Goal: Task Accomplishment & Management: Use online tool/utility

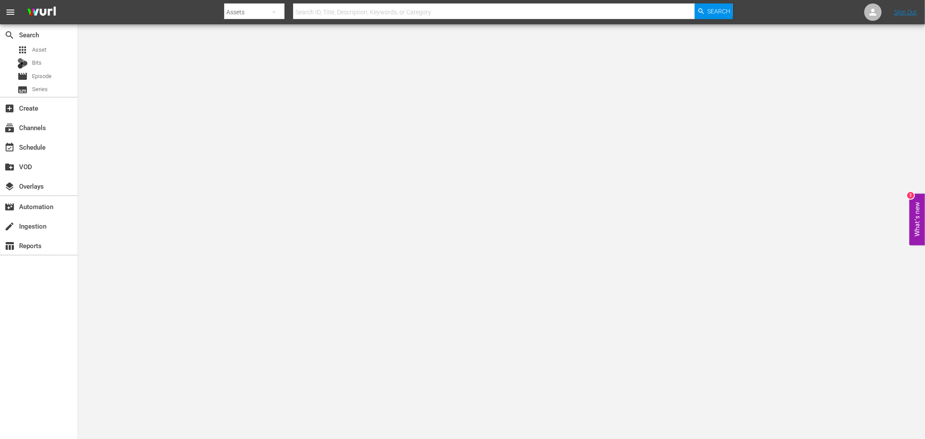
click at [512, 167] on body "menu Search By Assets Search ID, Title, Description, Keywords, or Category Sear…" at bounding box center [462, 219] width 925 height 439
click at [49, 152] on div "event_available Schedule" at bounding box center [39, 146] width 78 height 17
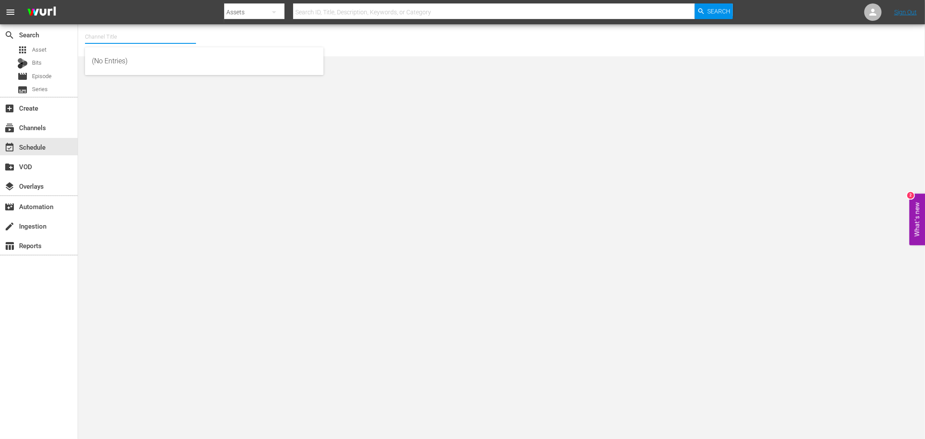
click at [94, 29] on input "text" at bounding box center [140, 36] width 111 height 21
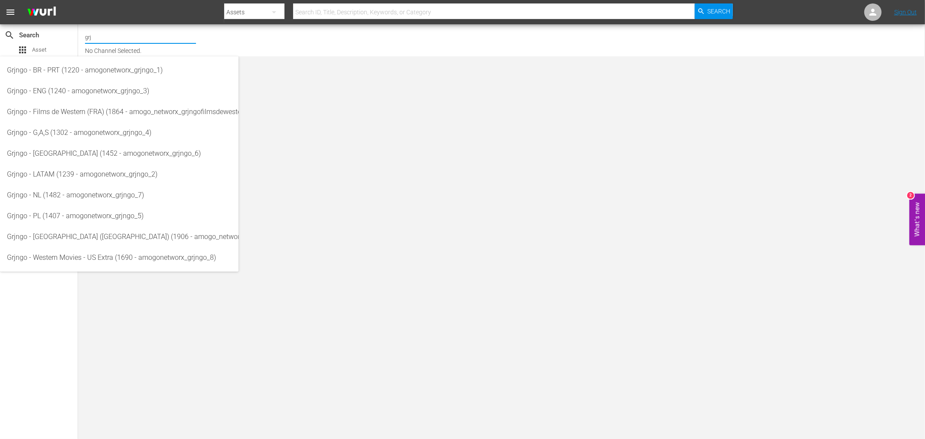
click at [111, 32] on input "grj" at bounding box center [140, 36] width 111 height 21
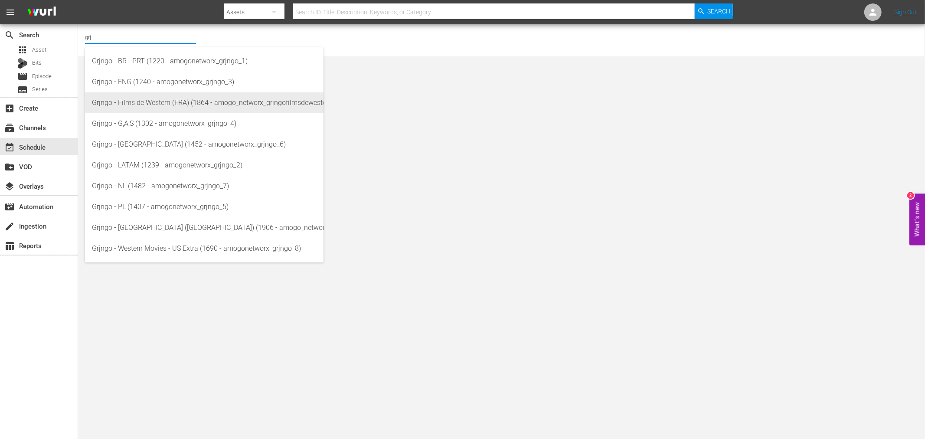
click at [174, 101] on div "Grjngo - Films de Western (FRA) (1864 - amogo_networx_grjngofilmsdewestern_1)" at bounding box center [204, 102] width 225 height 21
type input "Grjngo - Films de Western (FRA) (1864 - amogo_networx_grjngofilmsdewestern_1)"
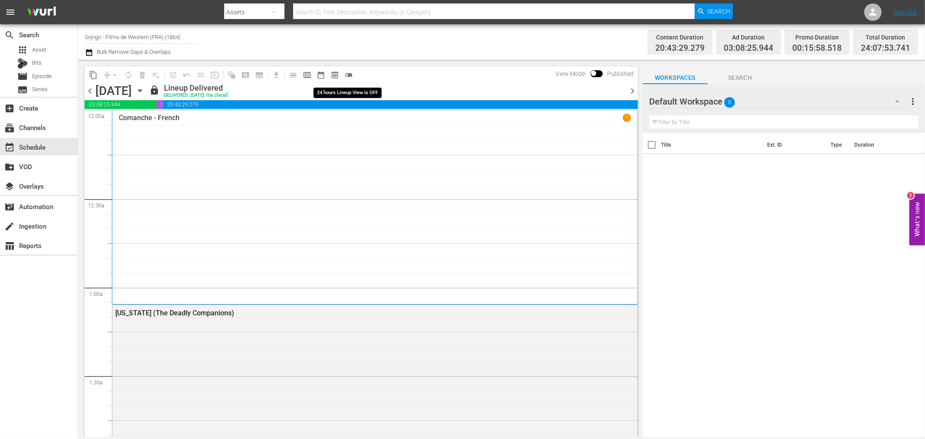
click at [350, 72] on span "toggle_off" at bounding box center [348, 75] width 9 height 9
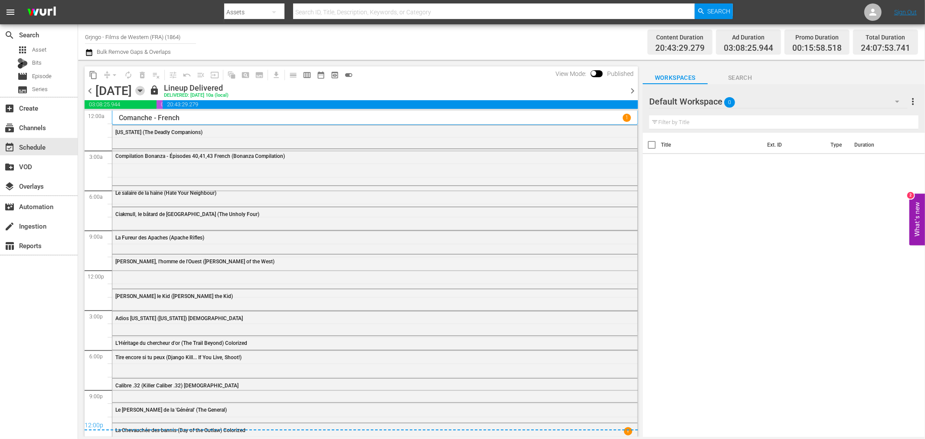
click at [145, 92] on icon "button" at bounding box center [140, 91] width 10 height 10
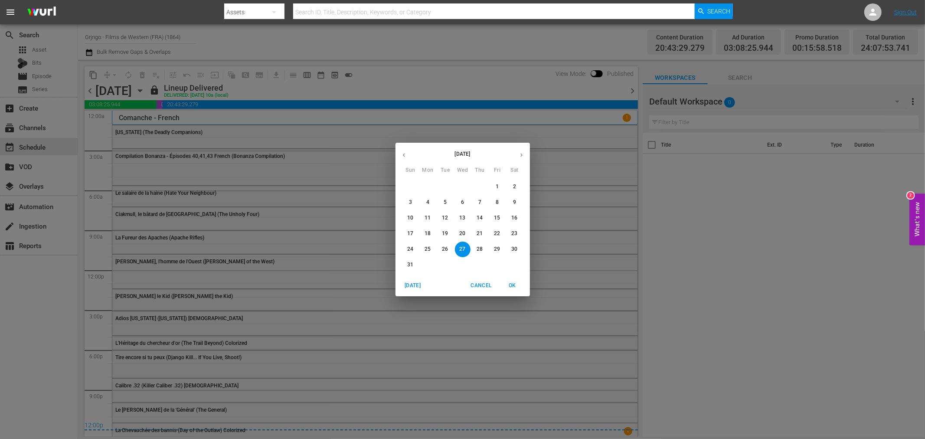
click at [513, 154] on button "button" at bounding box center [521, 155] width 17 height 17
click at [407, 217] on p "14" at bounding box center [410, 217] width 6 height 7
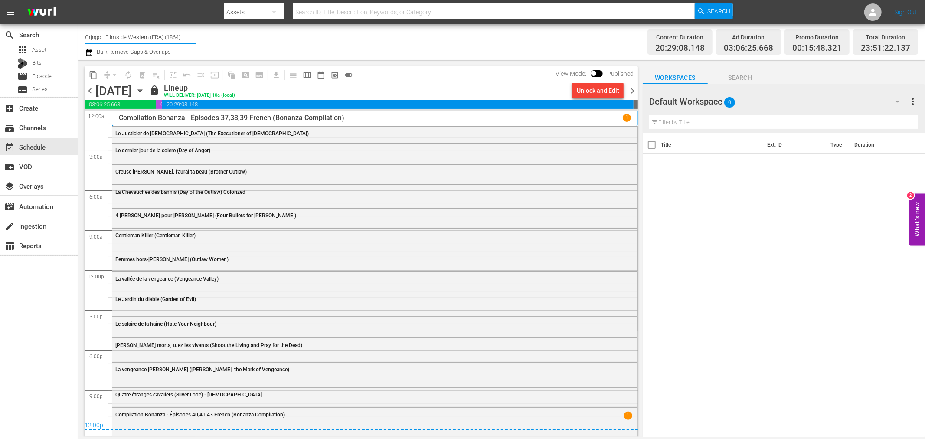
drag, startPoint x: 187, startPoint y: 29, endPoint x: 79, endPoint y: 32, distance: 108.9
click at [79, 30] on div "Channel Title Grjngo - Films de Western (FRA) (1864) Bulk Remove Gaps & Overlap…" at bounding box center [501, 42] width 847 height 36
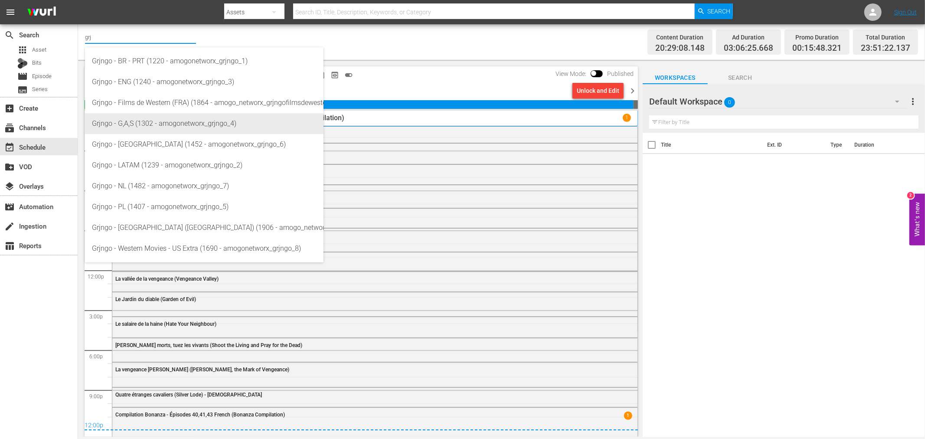
click at [170, 126] on div "Grjngo - G,A,S (1302 - amogonetworx_grjngo_4)" at bounding box center [204, 123] width 225 height 21
type input "Grjngo - G,A,S (1302 - amogonetworx_grjngo_4)"
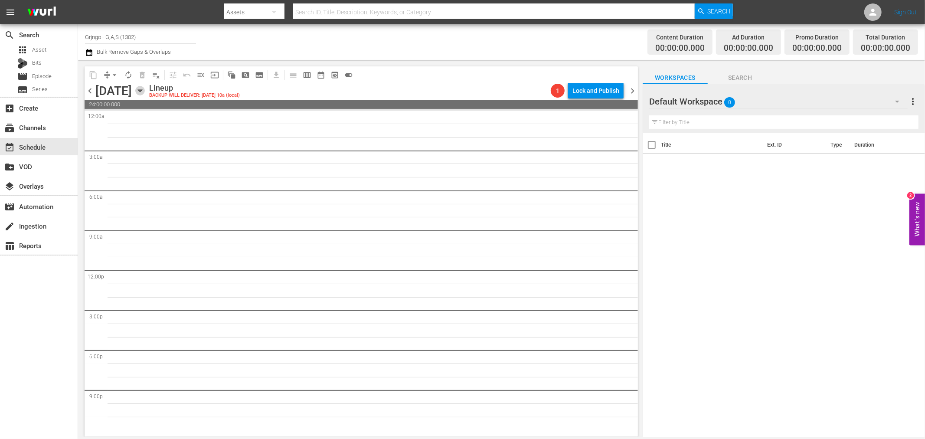
click at [145, 87] on icon "button" at bounding box center [140, 91] width 10 height 10
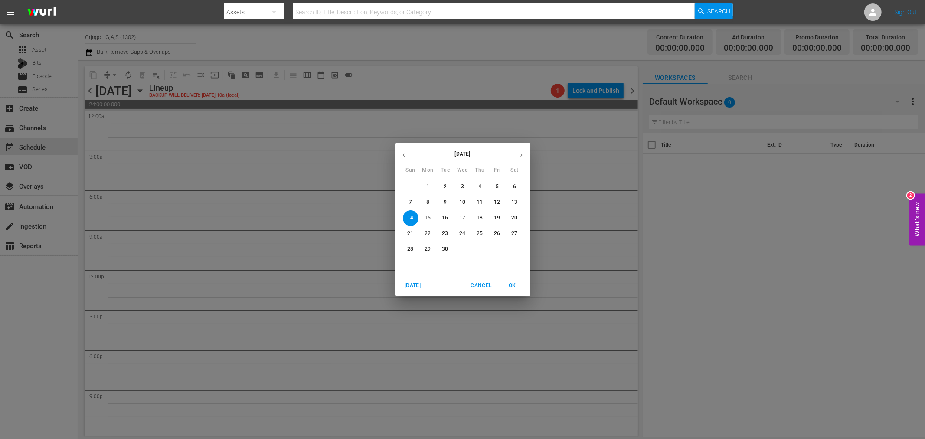
click at [428, 200] on p "8" at bounding box center [427, 202] width 3 height 7
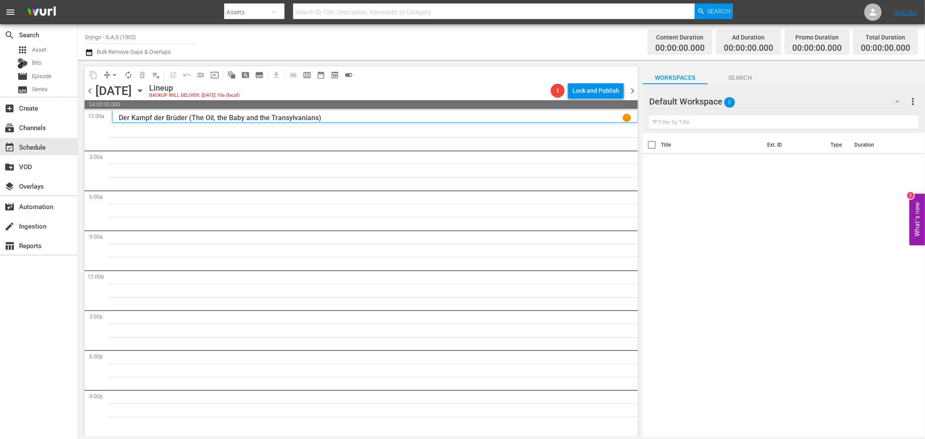
click at [900, 99] on icon "button" at bounding box center [897, 101] width 10 height 10
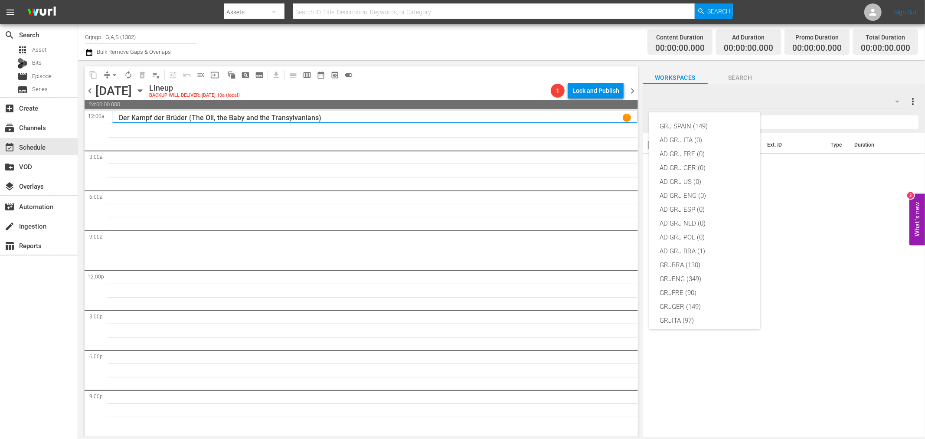
scroll to position [75, 0]
click at [682, 230] on div "GRJGER (149)" at bounding box center [705, 232] width 90 height 14
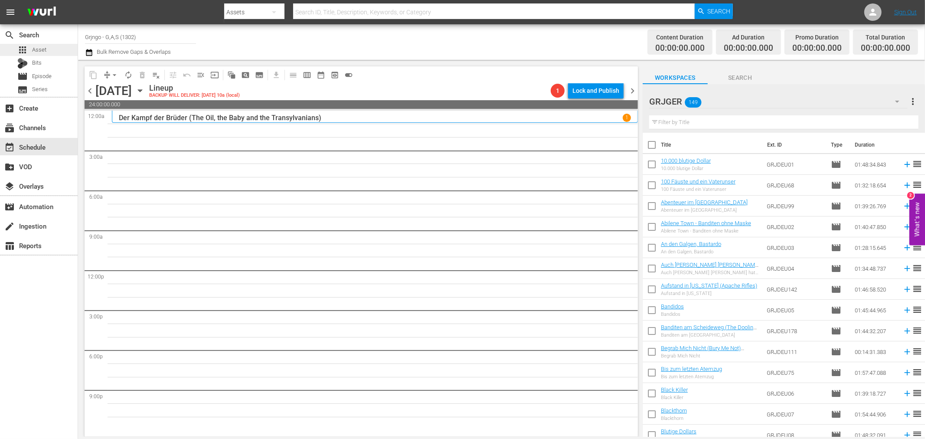
click at [39, 50] on span "Asset" at bounding box center [39, 50] width 14 height 9
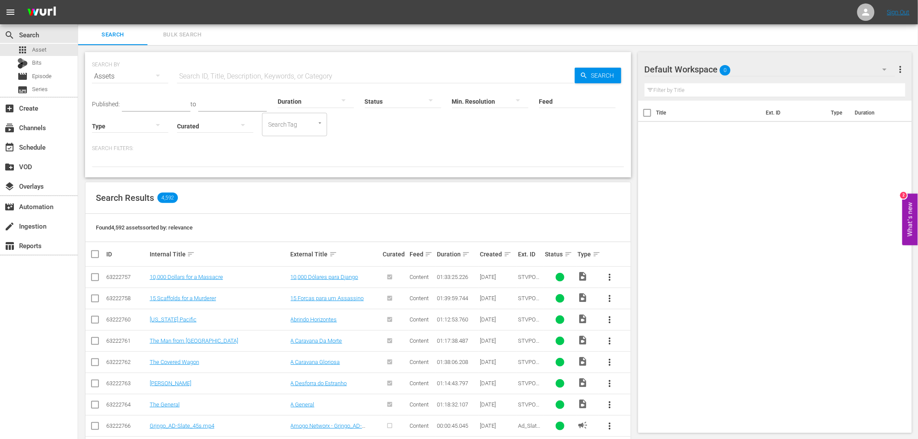
click at [287, 72] on input "text" at bounding box center [376, 76] width 398 height 21
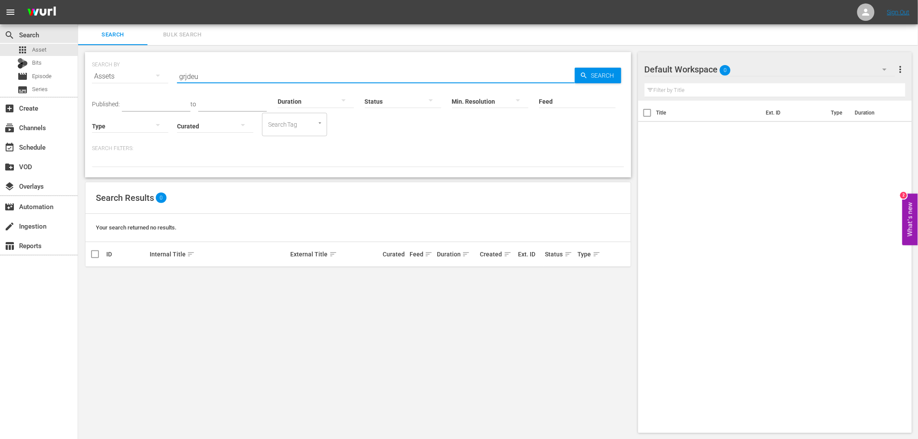
type input "grjdeu"
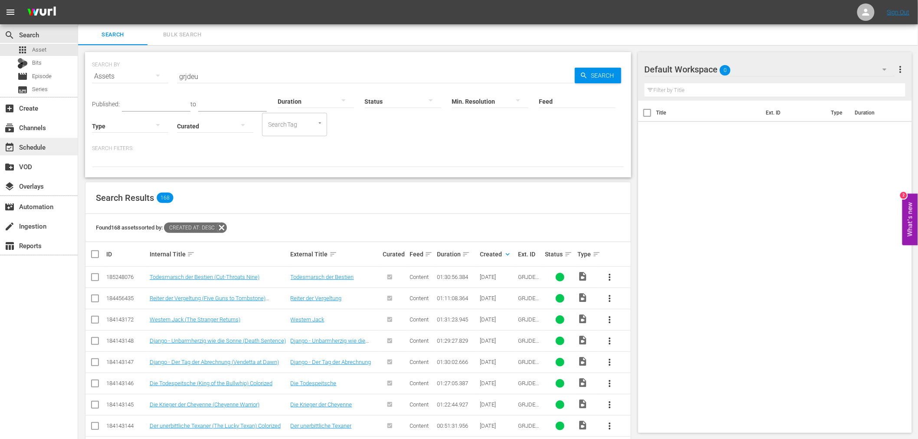
click at [50, 144] on div "event_available Schedule" at bounding box center [39, 146] width 78 height 17
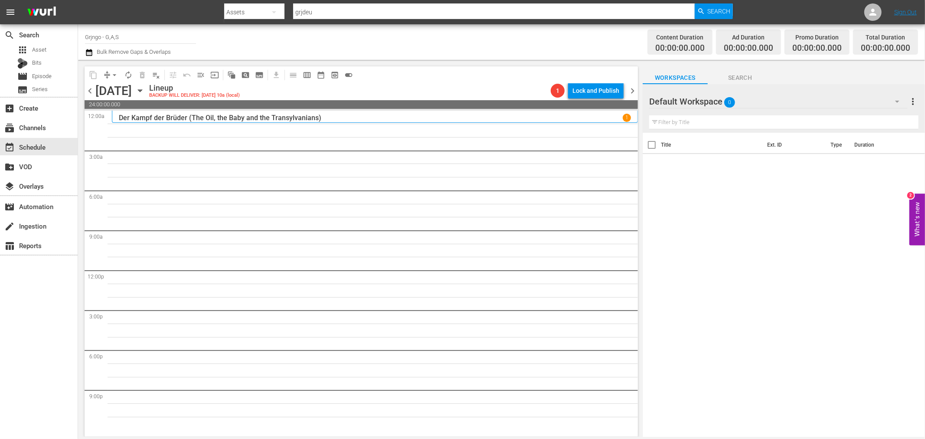
click at [896, 101] on icon "button" at bounding box center [897, 102] width 4 height 2
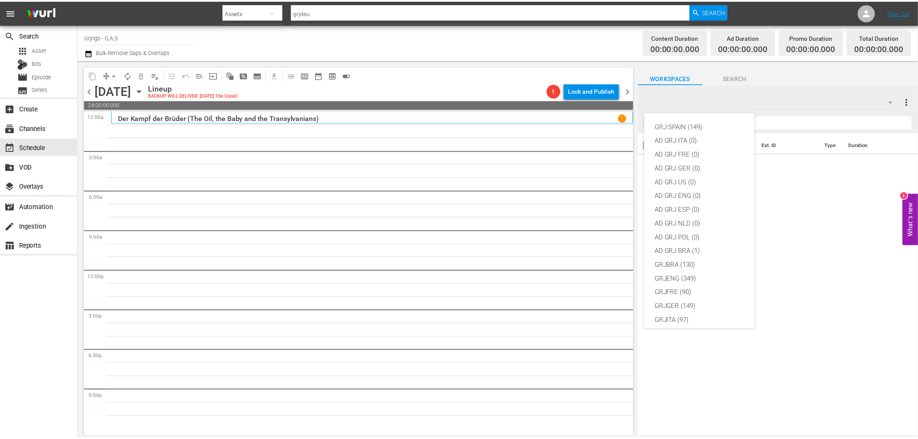
scroll to position [75, 0]
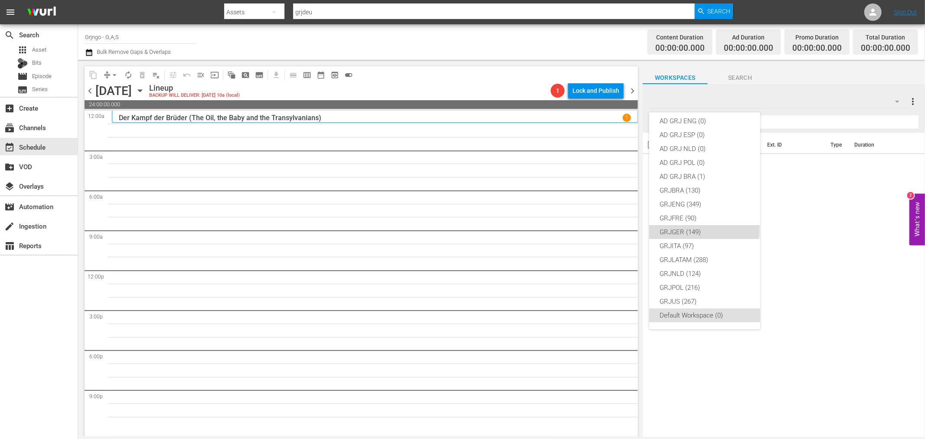
click at [704, 229] on div "GRJGER (149)" at bounding box center [705, 232] width 90 height 14
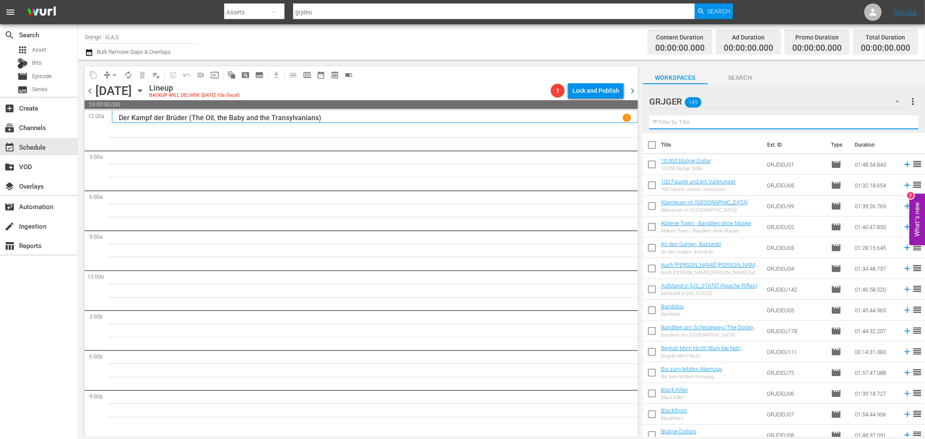
click at [671, 120] on input "text" at bounding box center [783, 122] width 269 height 14
paste input "Der [PERSON_NAME] (The Revengers)"
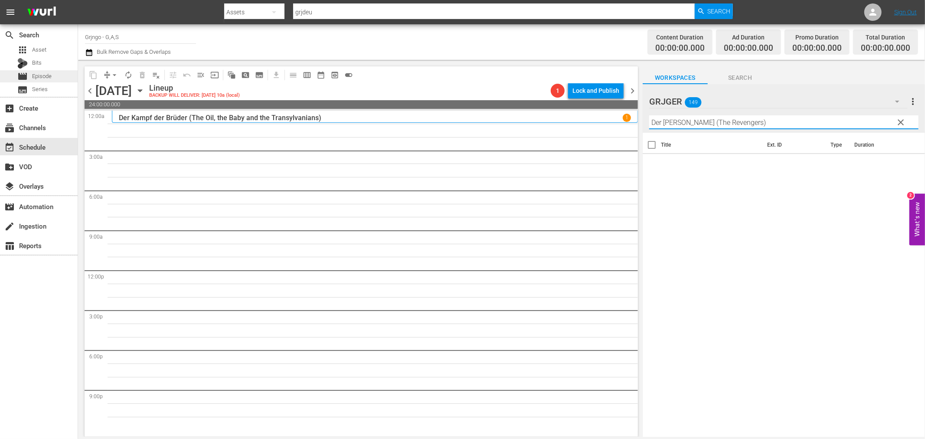
type input "Der [PERSON_NAME] (The Revengers)"
click at [59, 71] on div "movie Episode" at bounding box center [39, 76] width 78 height 12
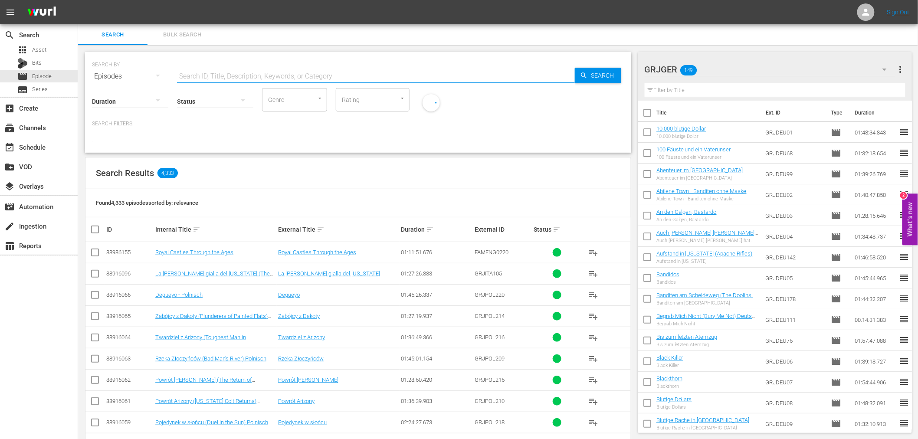
paste input "Der [PERSON_NAME] (The Revengers)"
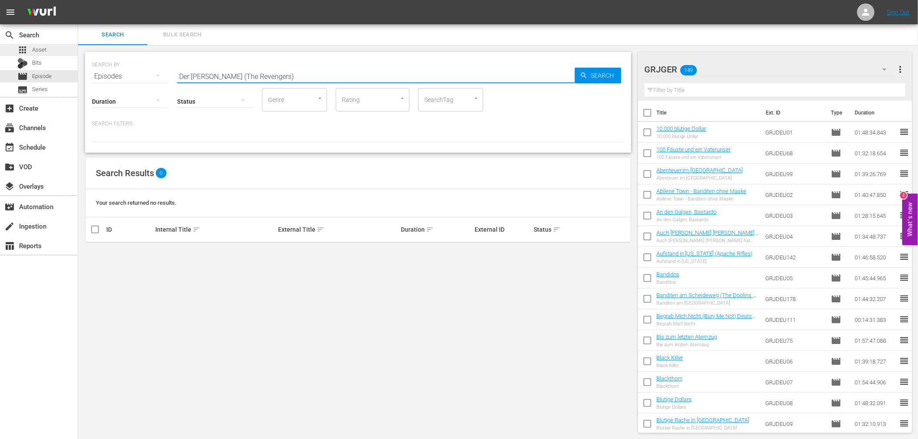
type input "Der [PERSON_NAME] (The Revengers)"
click at [53, 49] on div "apps Asset" at bounding box center [39, 50] width 78 height 12
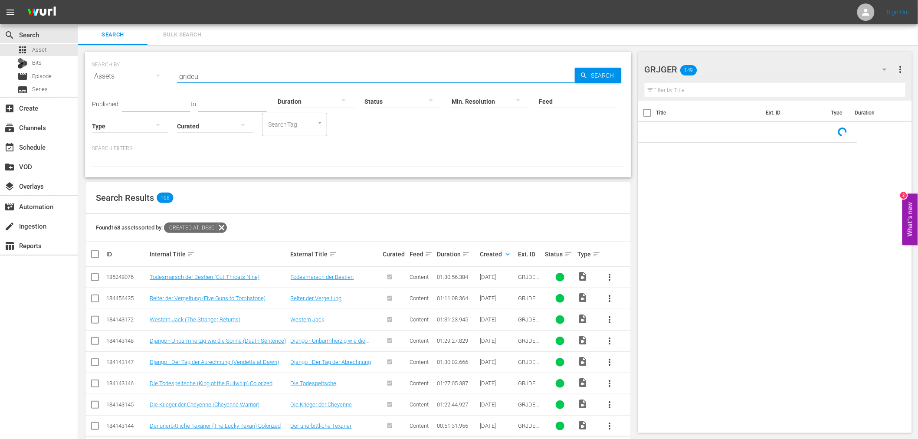
drag, startPoint x: 223, startPoint y: 74, endPoint x: 158, endPoint y: 71, distance: 65.2
click at [158, 71] on div "SEARCH BY Search By Assets Search ID, Title, Description, Keywords, or Category…" at bounding box center [358, 71] width 532 height 31
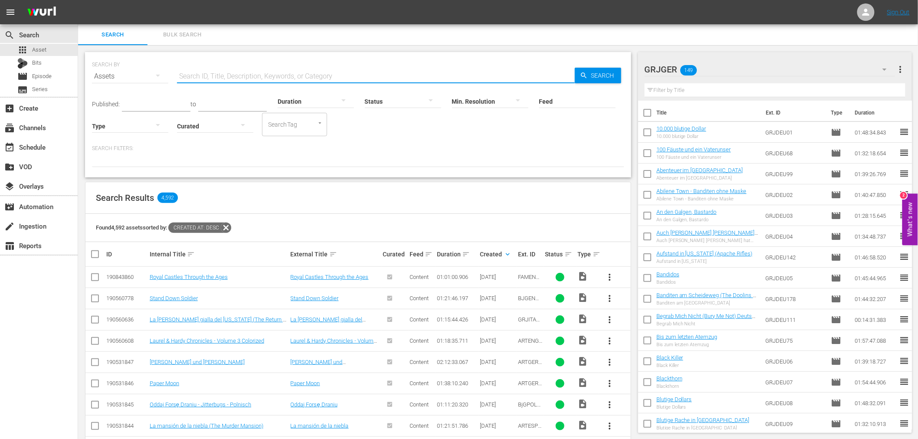
paste input "Der [PERSON_NAME] (The Revengers)"
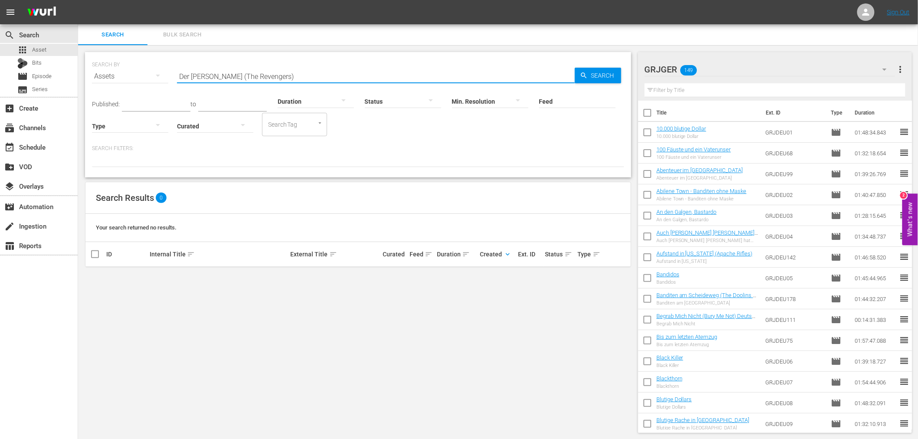
drag, startPoint x: 212, startPoint y: 75, endPoint x: 336, endPoint y: 76, distance: 124.5
click at [336, 76] on input "Der [PERSON_NAME] (The Revengers)" at bounding box center [376, 76] width 398 height 21
click at [255, 84] on input "Der [PERSON_NAME] (The Revengers)" at bounding box center [376, 76] width 398 height 21
drag, startPoint x: 217, startPoint y: 75, endPoint x: 172, endPoint y: 72, distance: 45.2
click at [173, 72] on div "SEARCH BY Search By Assets Search ID, Title, Description, Keywords, or Category…" at bounding box center [358, 71] width 532 height 31
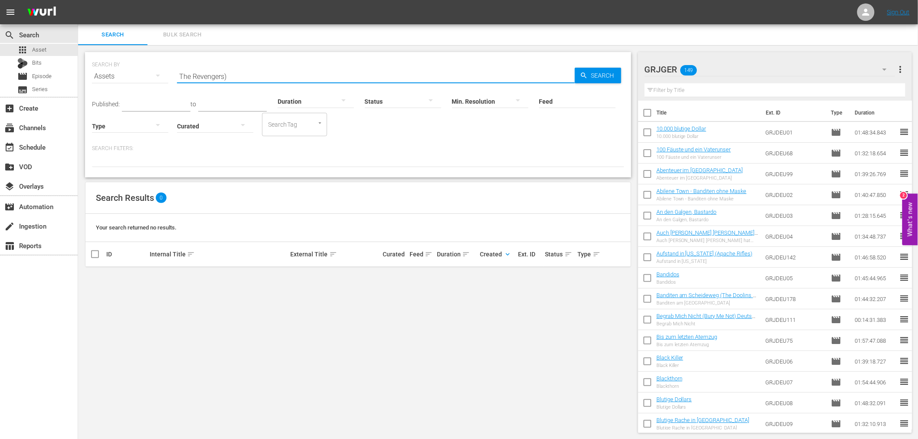
click at [231, 75] on input "The Revengers)" at bounding box center [376, 76] width 398 height 21
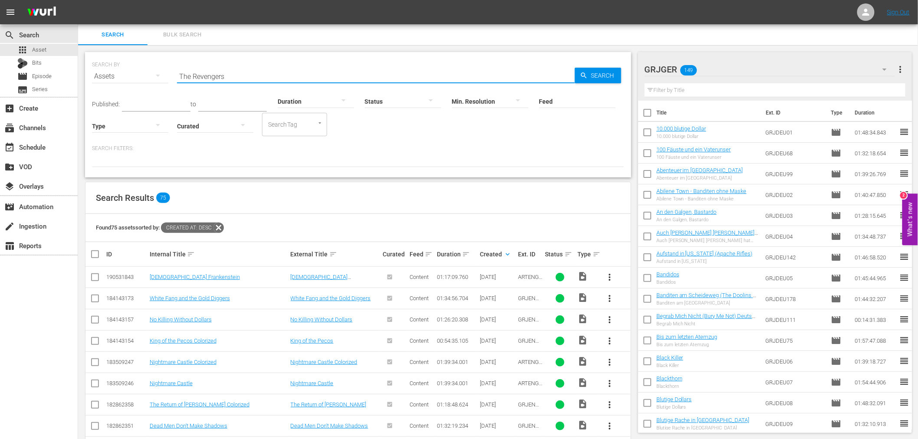
drag, startPoint x: 232, startPoint y: 72, endPoint x: 174, endPoint y: 72, distance: 57.3
click at [174, 72] on div "SEARCH BY Search By Assets Search ID, Title, Description, Keywords, or Category…" at bounding box center [358, 71] width 532 height 31
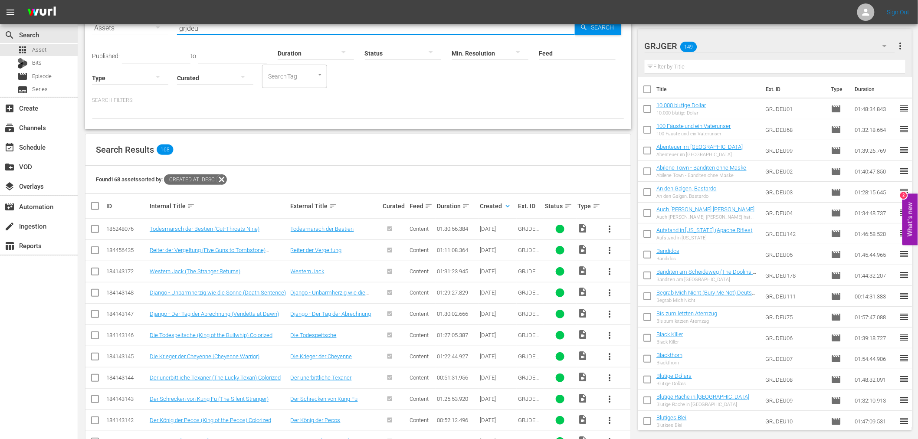
scroll to position [96, 0]
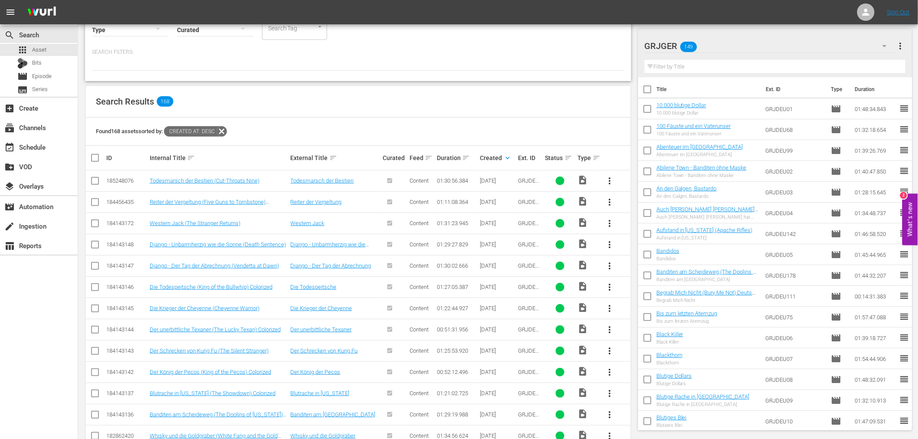
type input "grjdeu"
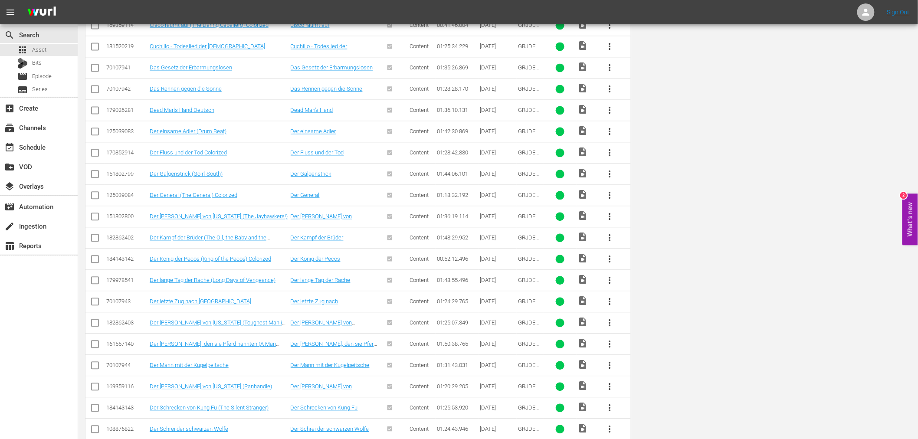
scroll to position [0, 0]
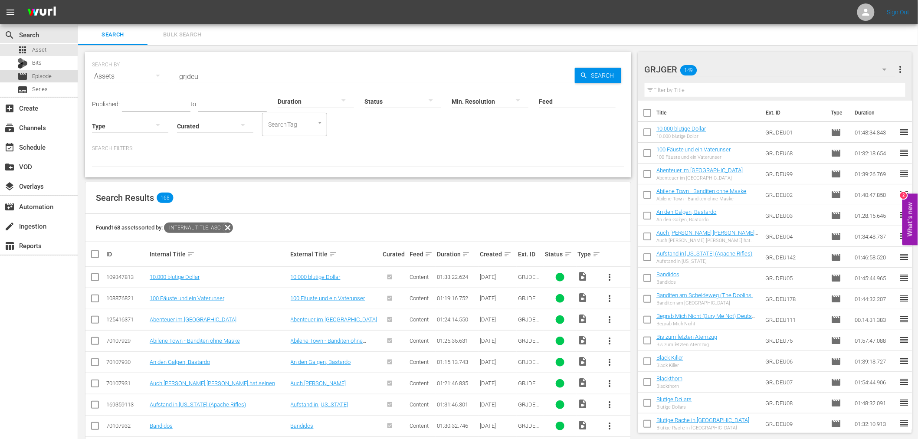
click at [51, 77] on span "Episode" at bounding box center [42, 76] width 20 height 9
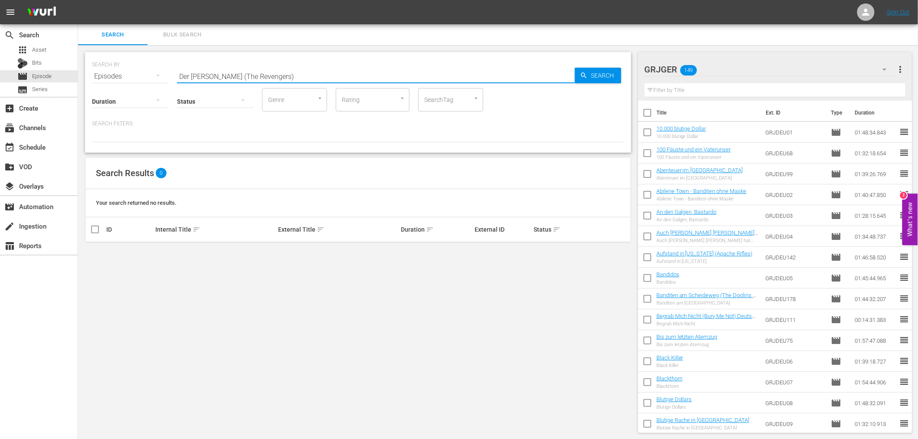
drag, startPoint x: 217, startPoint y: 73, endPoint x: 180, endPoint y: 74, distance: 37.3
click at [180, 74] on input "Der [PERSON_NAME] (The Revengers)" at bounding box center [376, 76] width 398 height 21
click at [239, 72] on input "The Revengers)" at bounding box center [376, 76] width 398 height 21
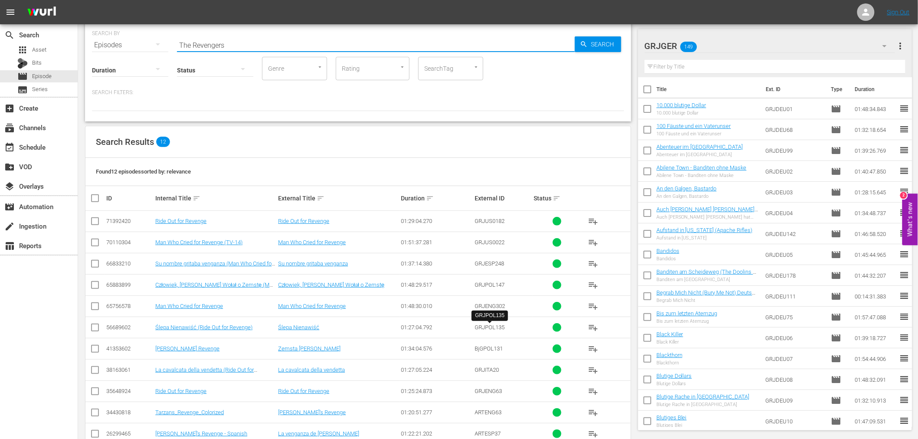
scroll to position [48, 0]
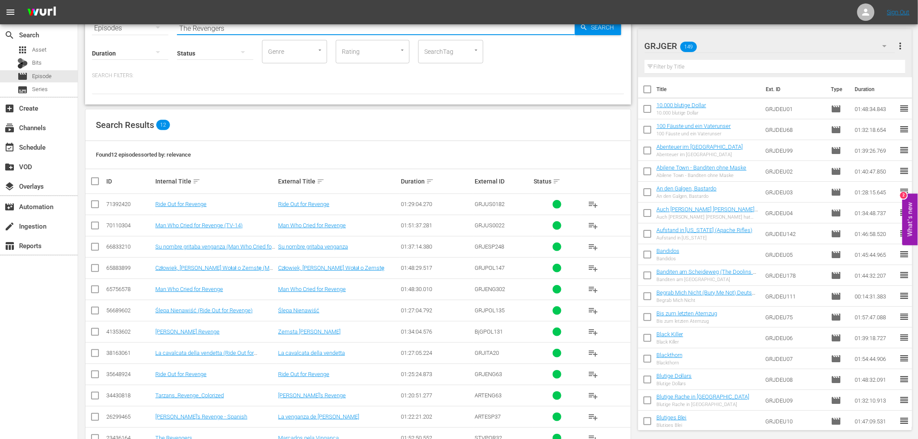
type input "The Revengers"
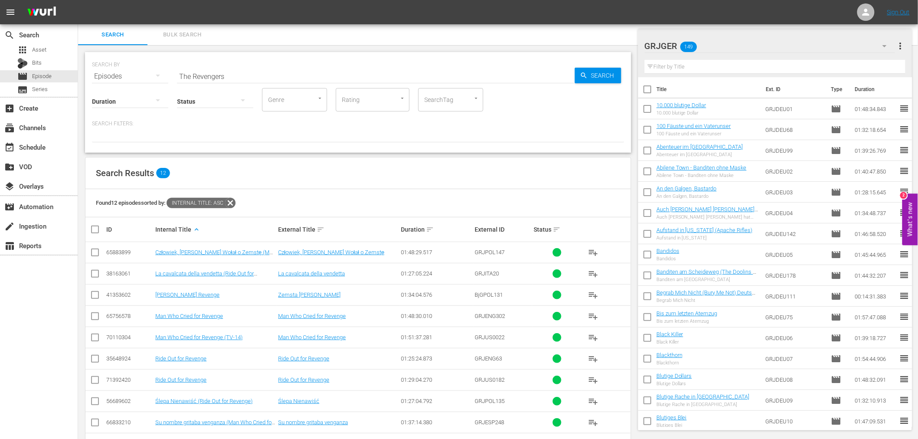
scroll to position [75, 0]
